Goal: Transaction & Acquisition: Obtain resource

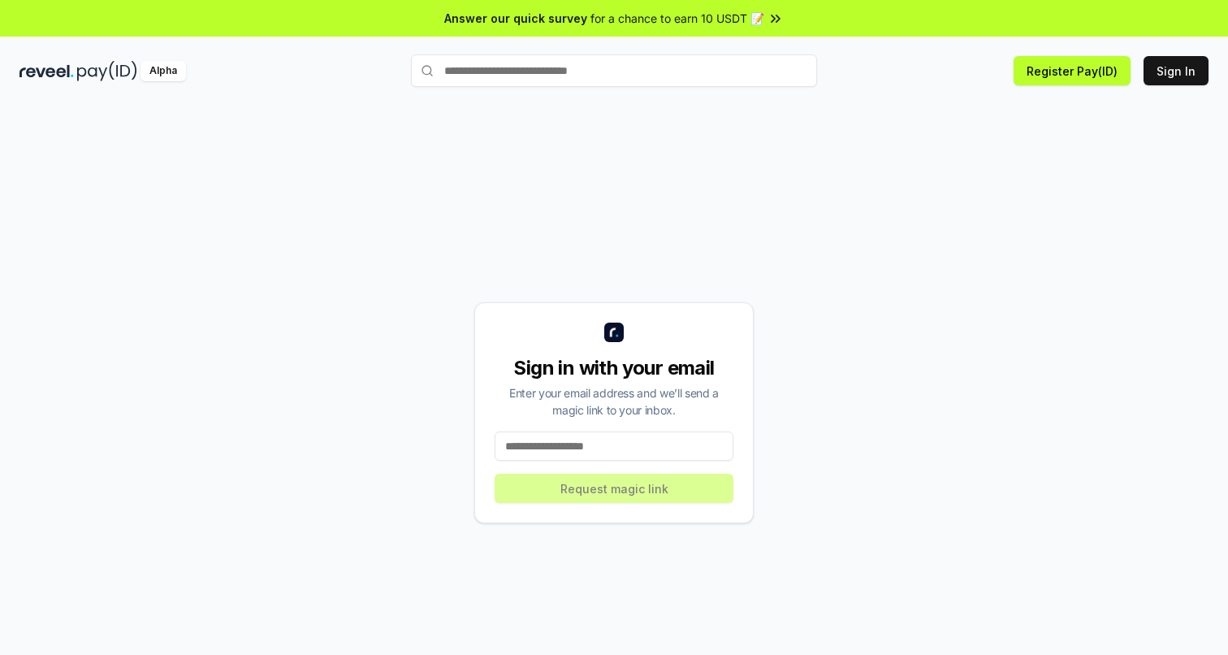
click at [959, 250] on div "Sign in with your email Enter your email address and we’ll send a magic link to…" at bounding box center [613, 412] width 1189 height 577
click at [1171, 73] on button "Sign In" at bounding box center [1176, 70] width 65 height 29
click at [1097, 66] on button "Register Pay(ID)" at bounding box center [1072, 70] width 117 height 29
click at [1177, 77] on button "Sign In" at bounding box center [1176, 70] width 65 height 29
click at [626, 446] on input at bounding box center [614, 445] width 239 height 29
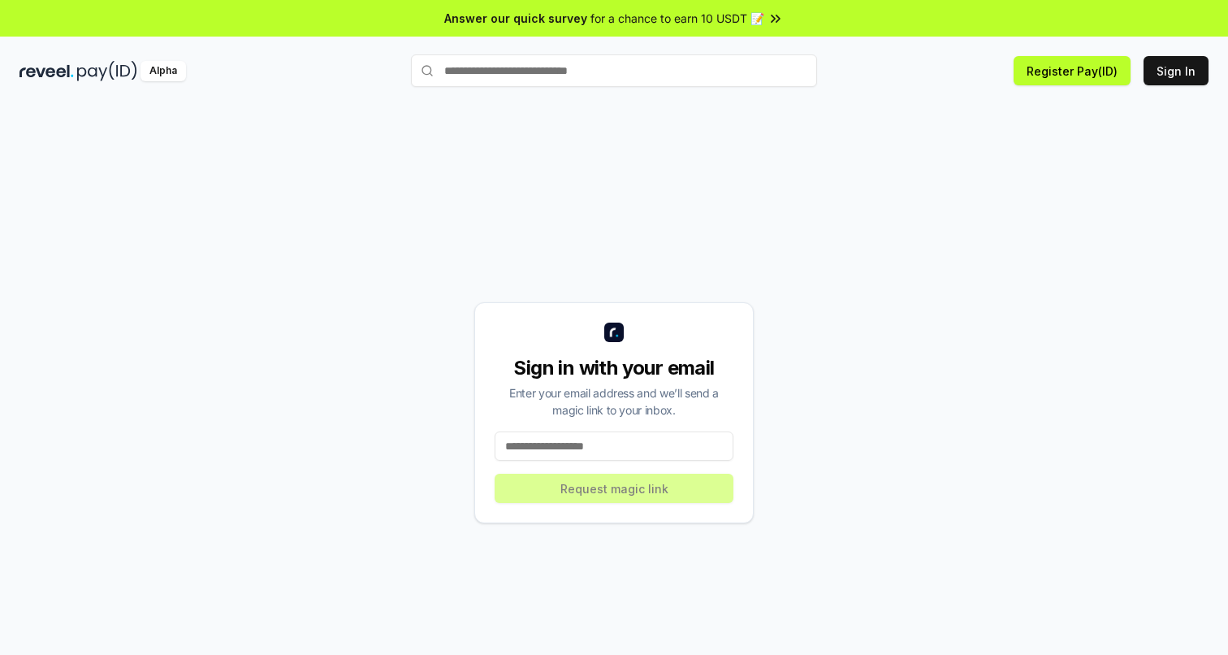
click at [561, 454] on input at bounding box center [614, 445] width 239 height 29
paste input "**********"
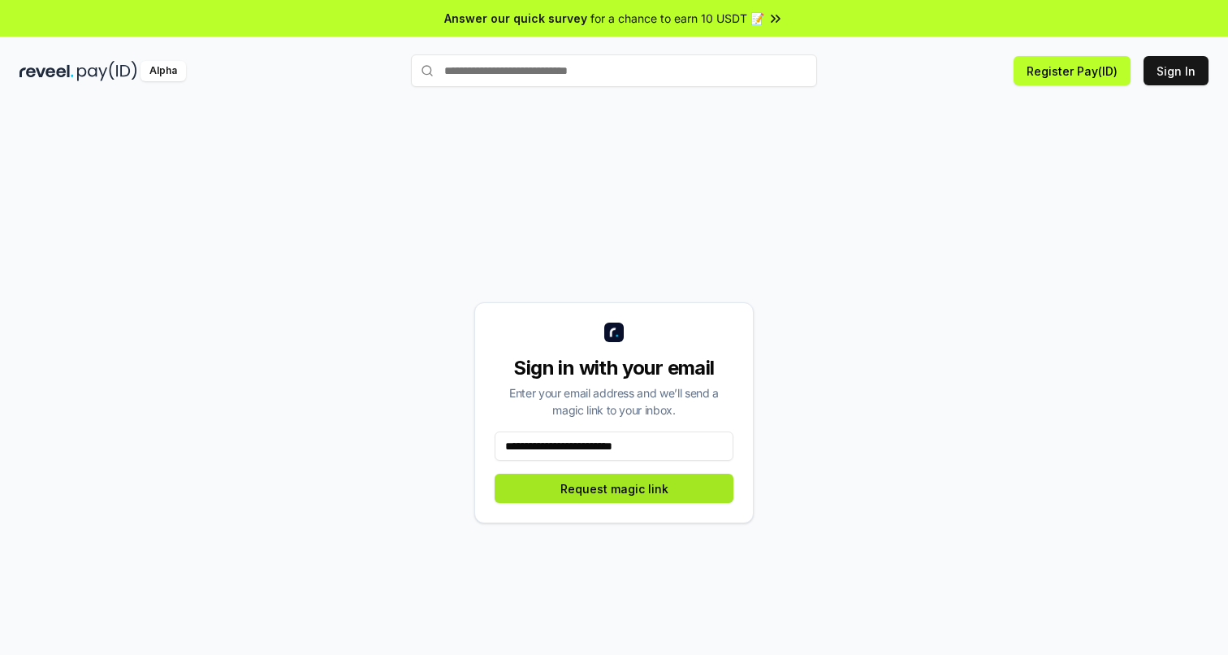
type input "**********"
click at [679, 487] on button "Request magic link" at bounding box center [614, 488] width 239 height 29
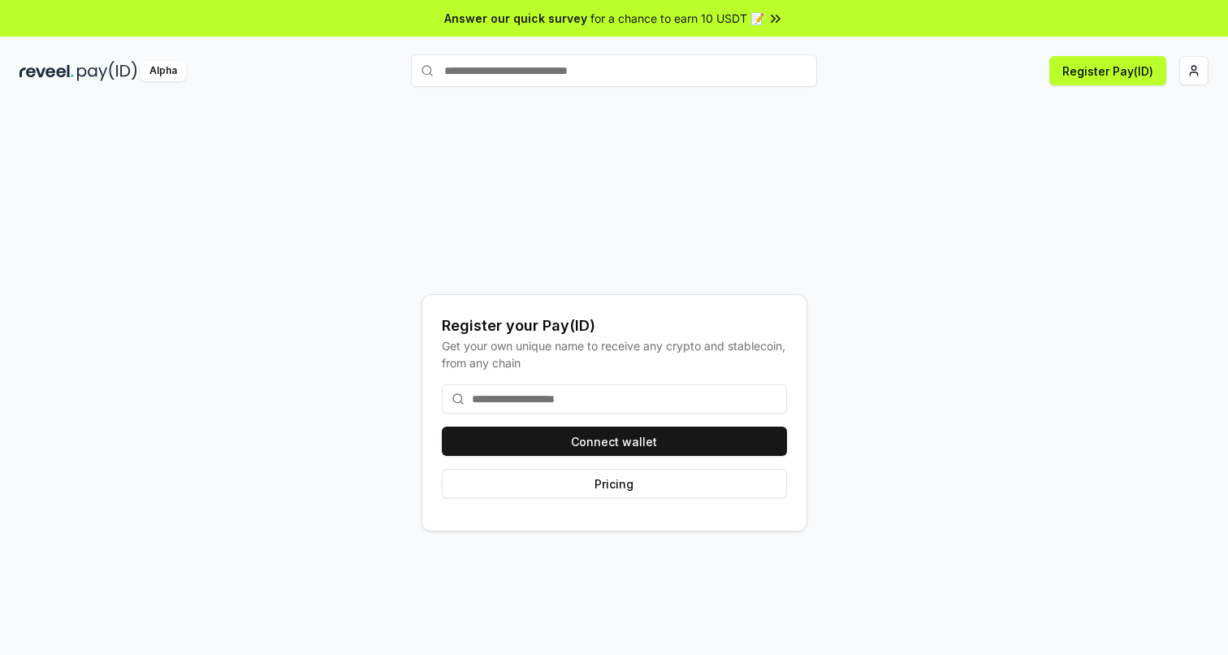
click at [808, 201] on div "Register your Pay(ID) Get your own unique name to receive any crypto and stable…" at bounding box center [613, 412] width 1189 height 577
click at [805, 192] on div "Register your Pay(ID) Get your own unique name to receive any crypto and stable…" at bounding box center [613, 412] width 1189 height 577
click at [704, 193] on div "Register your Pay(ID) Get your own unique name to receive any crypto and stable…" at bounding box center [613, 412] width 1189 height 577
click at [597, 193] on div "Register your Pay(ID) Get your own unique name to receive any crypto and stable…" at bounding box center [613, 412] width 1189 height 577
